Goal: Transaction & Acquisition: Purchase product/service

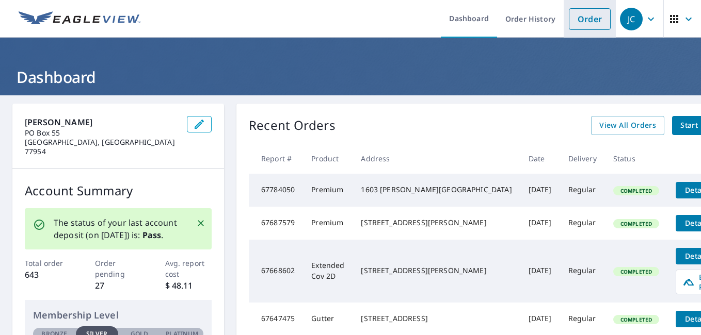
click at [578, 25] on link "Order" at bounding box center [590, 19] width 42 height 22
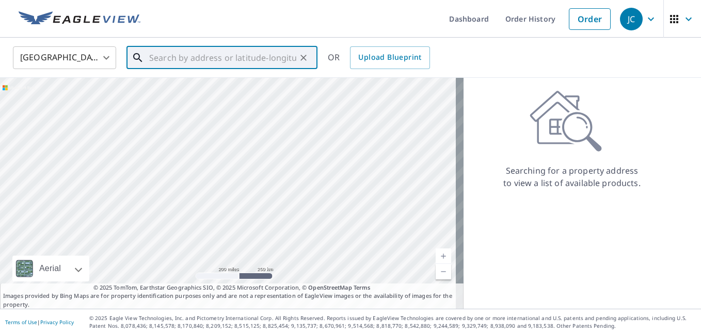
click at [177, 59] on input "text" at bounding box center [222, 57] width 147 height 29
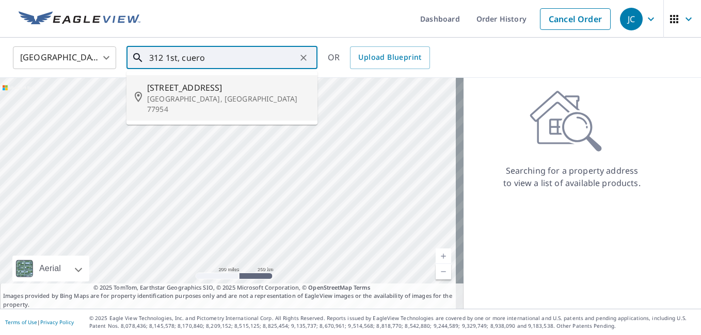
click at [213, 92] on span "[STREET_ADDRESS]" at bounding box center [228, 88] width 162 height 12
type input "[STREET_ADDRESS]"
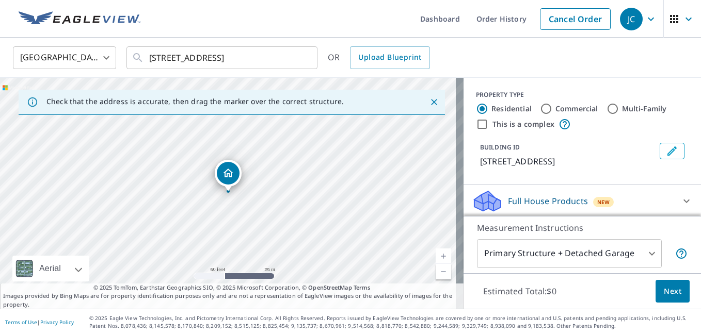
drag, startPoint x: 287, startPoint y: 185, endPoint x: 273, endPoint y: 204, distance: 23.9
click at [273, 204] on div "[STREET_ADDRESS]" at bounding box center [232, 193] width 464 height 231
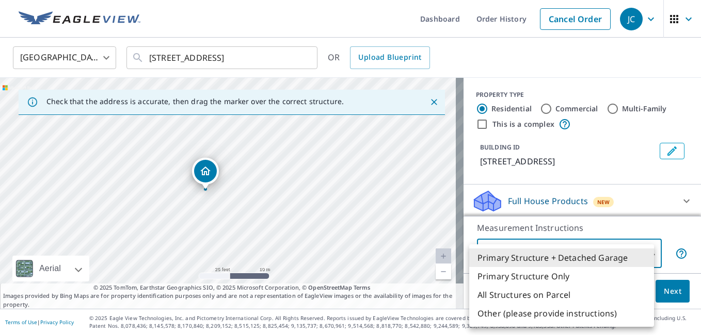
click at [537, 255] on body "JC JC Dashboard Order History Cancel Order JC [GEOGRAPHIC_DATA] [GEOGRAPHIC_DAT…" at bounding box center [350, 167] width 701 height 335
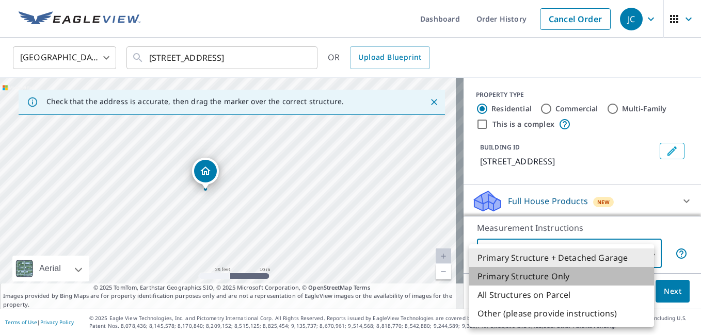
click at [527, 276] on li "Primary Structure Only" at bounding box center [561, 276] width 185 height 19
type input "2"
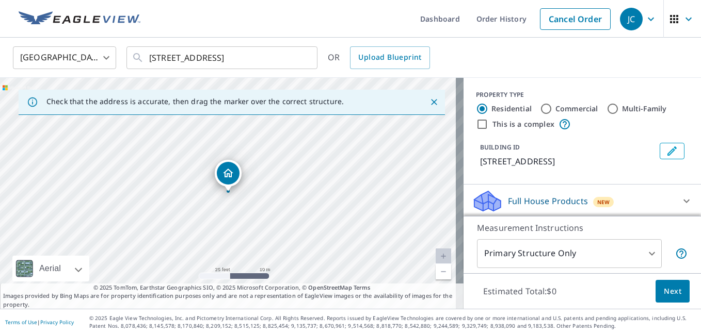
drag, startPoint x: 660, startPoint y: 296, endPoint x: 697, endPoint y: 216, distance: 88.0
click at [697, 216] on div "Dashboard Order History Cancel Order JC [GEOGRAPHIC_DATA] [GEOGRAPHIC_DATA] ​ […" at bounding box center [350, 167] width 701 height 335
click at [683, 200] on icon at bounding box center [686, 202] width 6 height 4
click at [680, 200] on icon at bounding box center [686, 201] width 12 height 12
click at [683, 200] on icon at bounding box center [686, 202] width 6 height 4
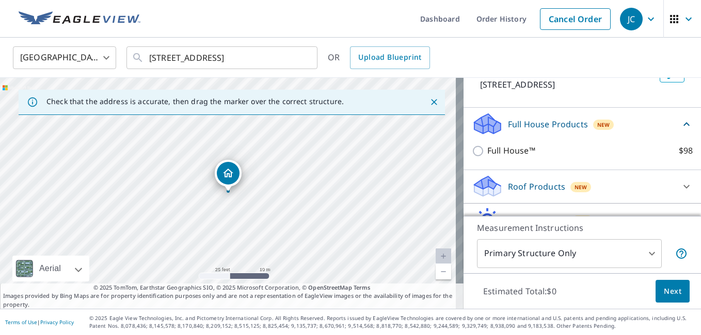
scroll to position [91, 0]
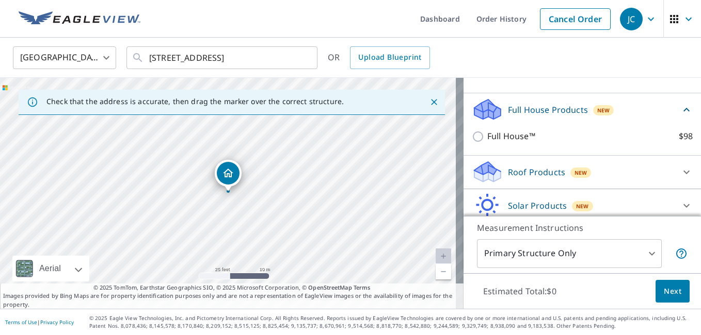
click at [680, 175] on icon at bounding box center [686, 172] width 12 height 12
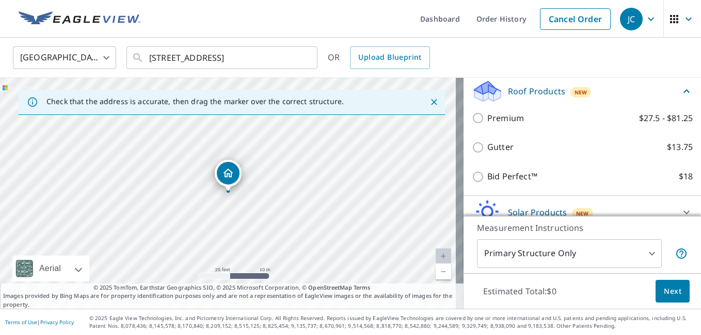
scroll to position [178, 0]
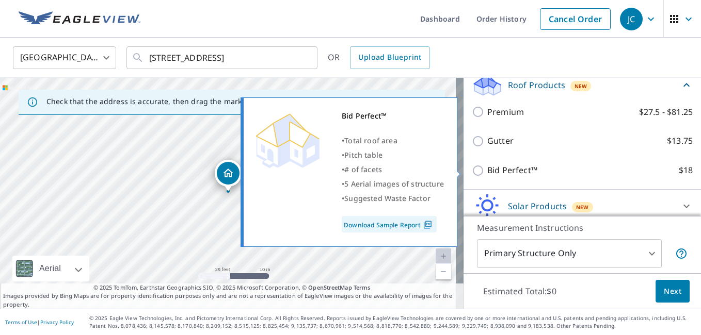
click at [518, 173] on p "Bid Perfect™" at bounding box center [512, 170] width 50 height 13
click at [487, 173] on input "Bid Perfect™ $18" at bounding box center [479, 171] width 15 height 12
checkbox input "true"
type input "1"
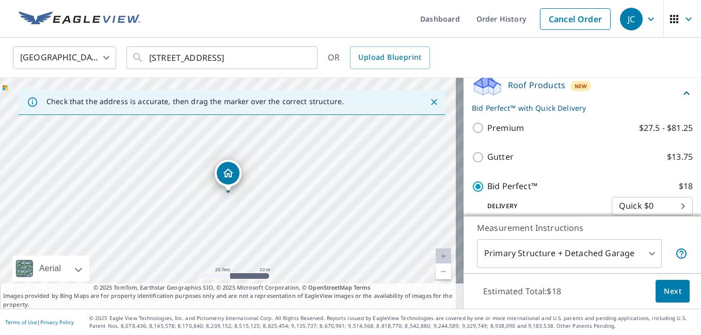
click at [664, 294] on span "Next" at bounding box center [673, 291] width 18 height 13
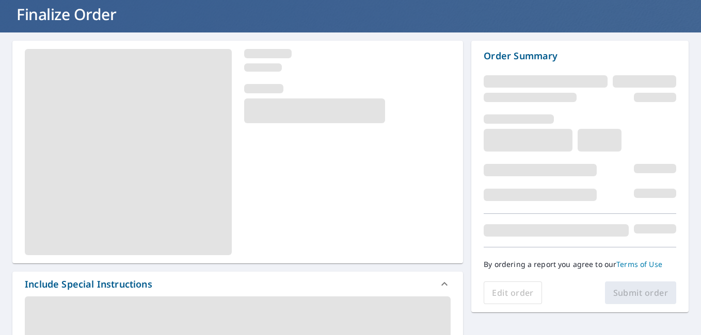
scroll to position [44, 0]
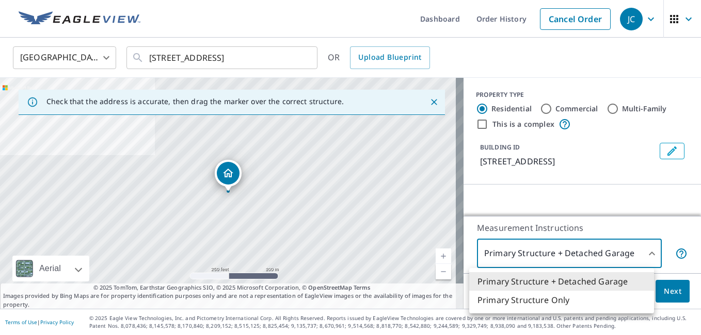
click at [622, 257] on body "JC JC Dashboard Order History Cancel Order JC [GEOGRAPHIC_DATA] [GEOGRAPHIC_DAT…" at bounding box center [350, 167] width 701 height 335
click at [552, 302] on li "Primary Structure Only" at bounding box center [561, 300] width 185 height 19
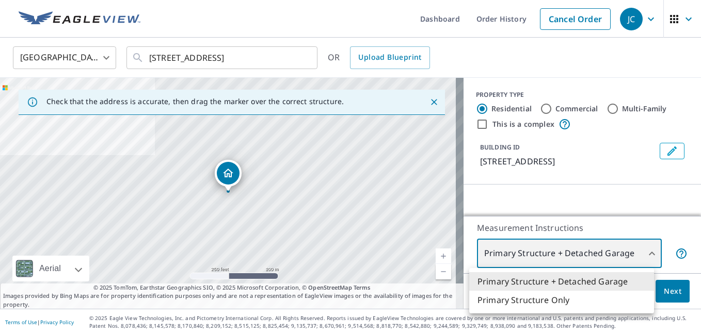
type input "2"
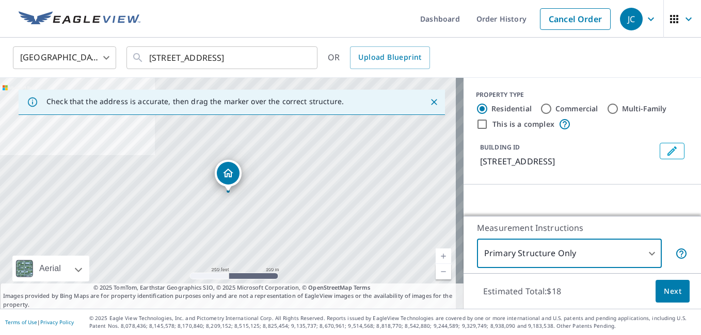
click at [666, 294] on span "Next" at bounding box center [673, 291] width 18 height 13
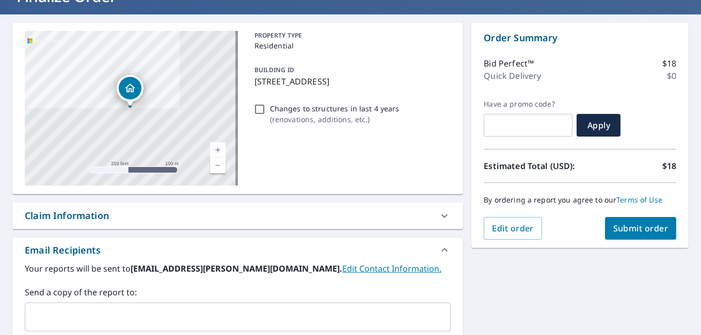
scroll to position [85, 0]
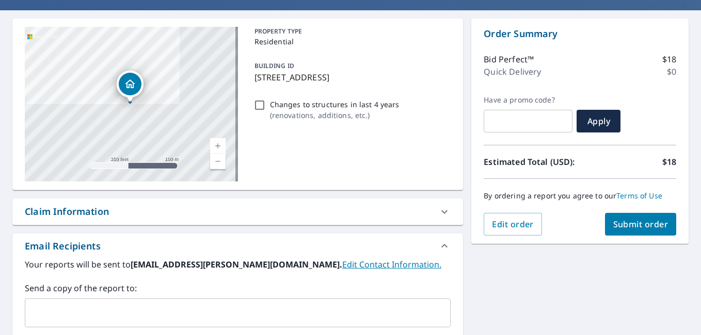
click at [631, 223] on span "Submit order" at bounding box center [640, 224] width 55 height 11
